Goal: Transaction & Acquisition: Download file/media

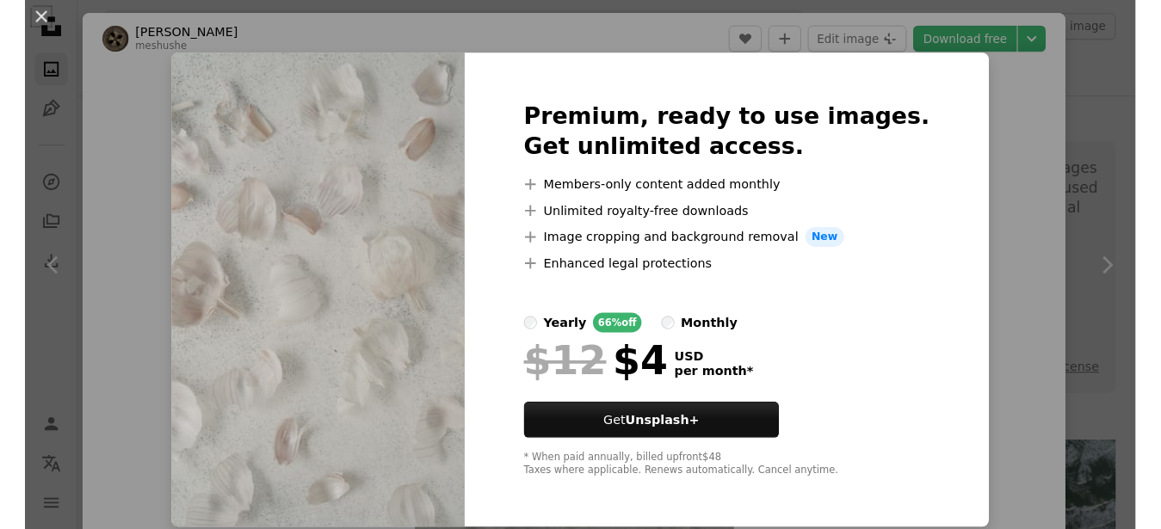
scroll to position [1200, 0]
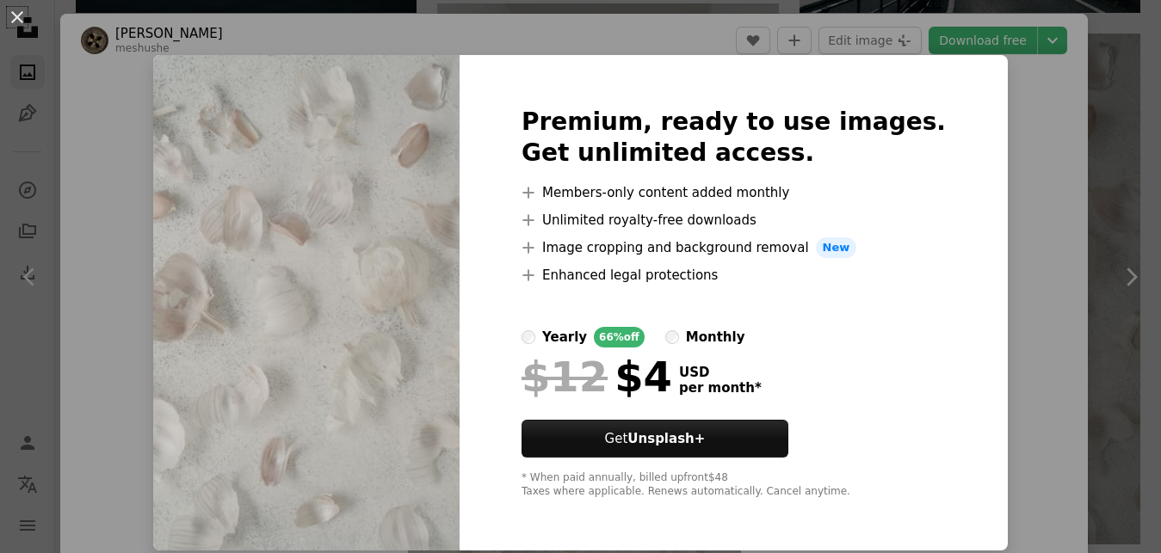
click at [356, 286] on img at bounding box center [306, 303] width 306 height 496
click at [950, 143] on div "Premium, ready to use images. Get unlimited access. A plus sign Members-only co…" at bounding box center [734, 303] width 548 height 496
click at [1032, 124] on div "An X shape Premium, ready to use images. Get unlimited access. A plus sign Memb…" at bounding box center [580, 276] width 1161 height 553
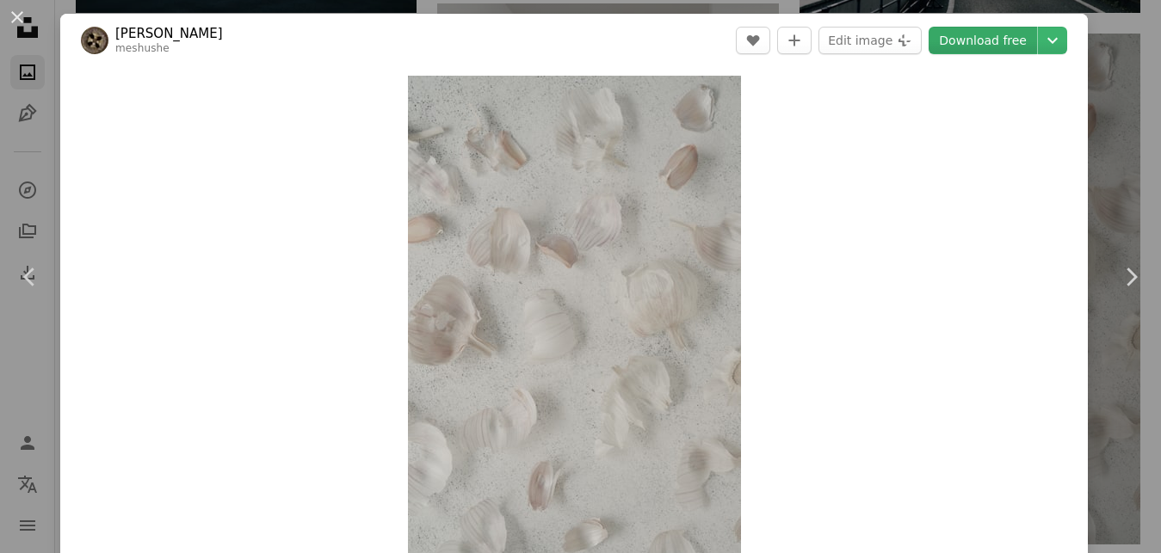
click at [1002, 35] on link "Download free" at bounding box center [983, 41] width 108 height 28
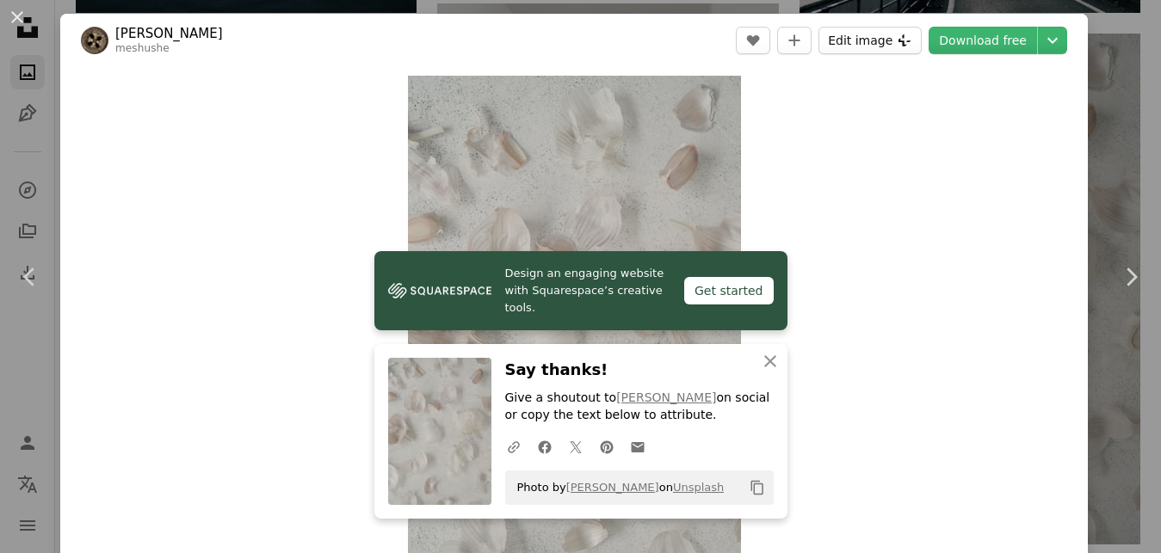
click at [860, 40] on button "Edit image Plus sign for Unsplash+" at bounding box center [870, 41] width 103 height 28
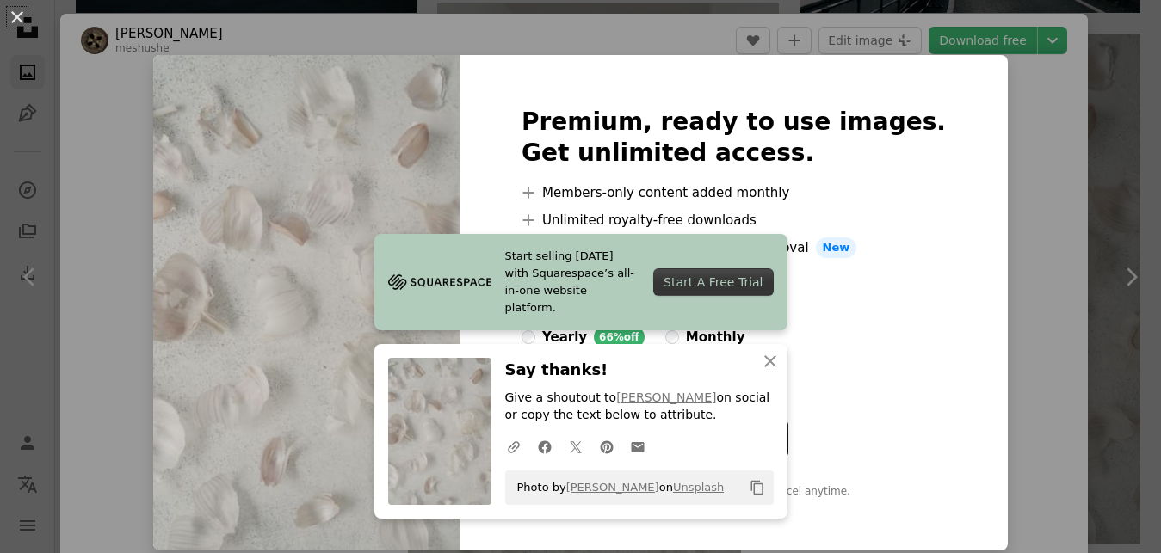
click at [738, 290] on div "Start A Free Trial" at bounding box center [713, 283] width 120 height 28
click at [766, 356] on icon "button" at bounding box center [770, 361] width 12 height 12
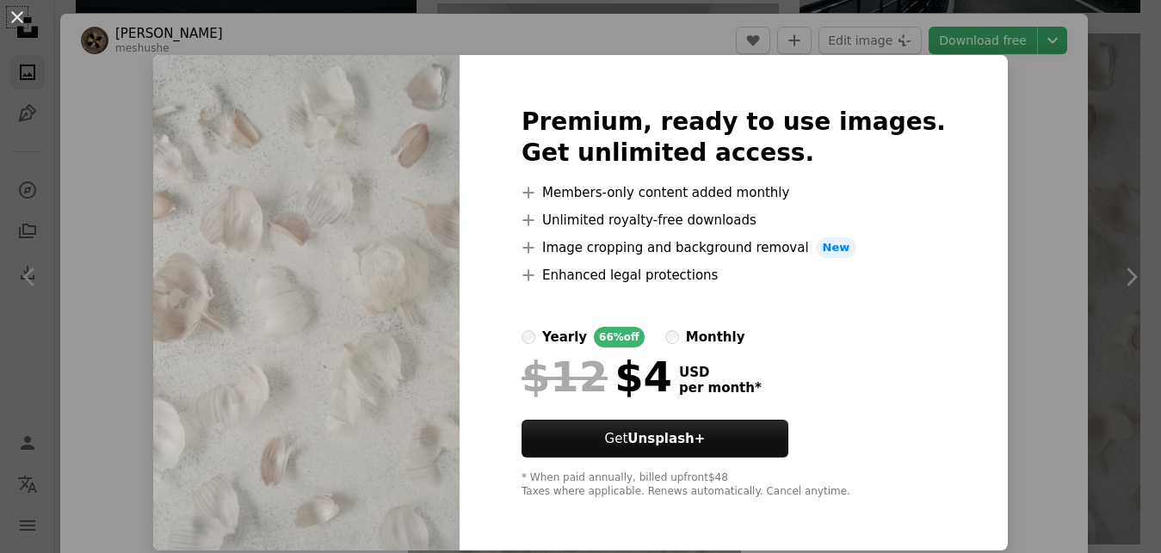
drag, startPoint x: 1005, startPoint y: 108, endPoint x: 968, endPoint y: 62, distance: 58.7
click at [968, 62] on div "An X shape Premium, ready to use images. Get unlimited access. A plus sign Memb…" at bounding box center [580, 276] width 1161 height 553
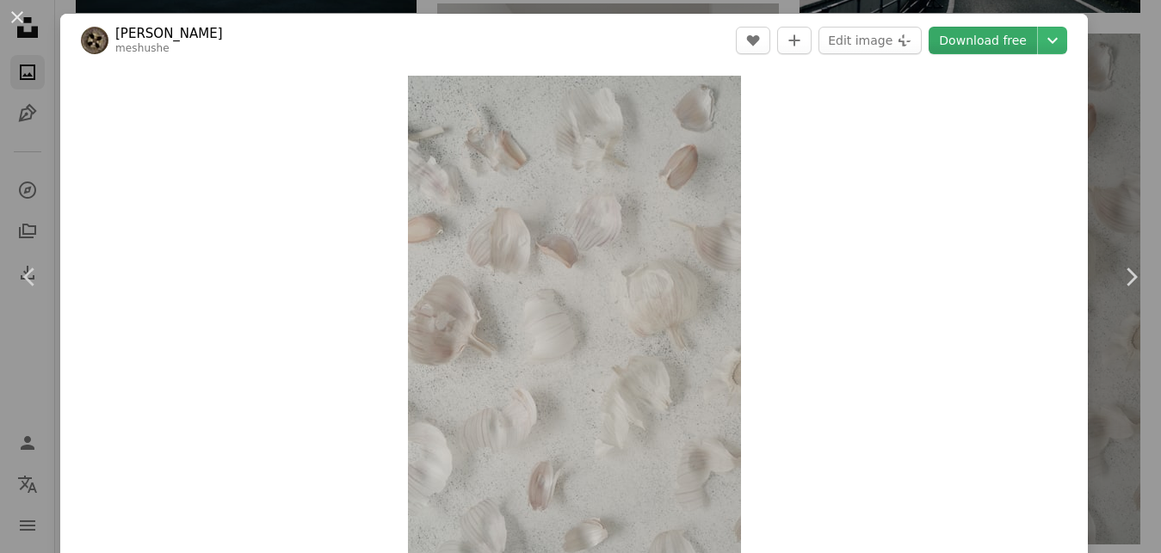
click at [1018, 29] on link "Download free" at bounding box center [983, 41] width 108 height 28
click at [890, 40] on button "Edit image Plus sign for Unsplash+" at bounding box center [870, 41] width 103 height 28
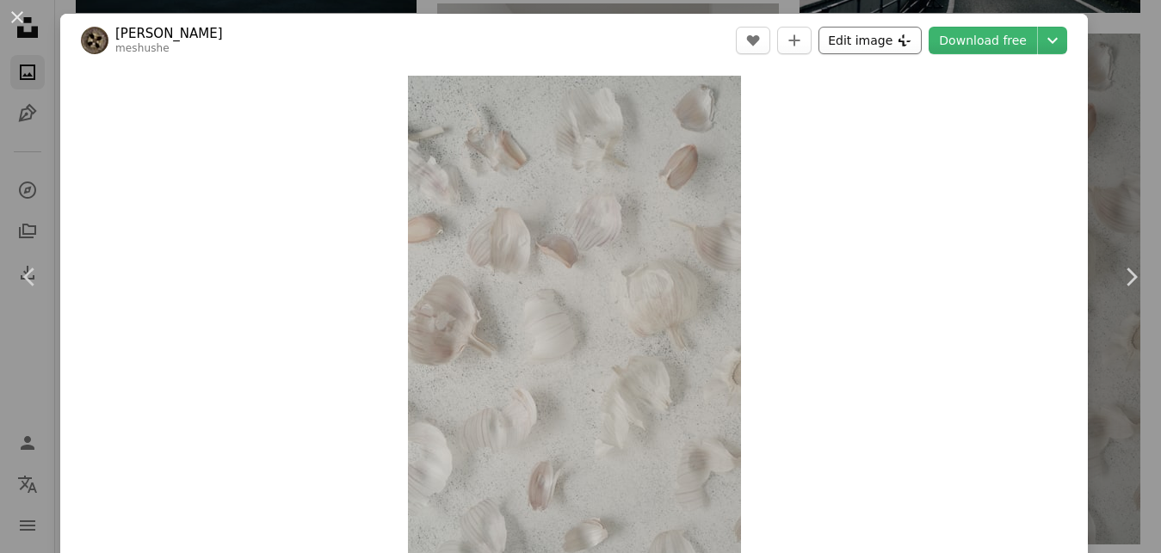
click at [900, 30] on button "Edit image Plus sign for Unsplash+" at bounding box center [870, 41] width 103 height 28
click at [980, 35] on link "Download free" at bounding box center [983, 41] width 108 height 28
click at [972, 37] on link "Download free" at bounding box center [983, 41] width 108 height 28
